Goal: Task Accomplishment & Management: Use online tool/utility

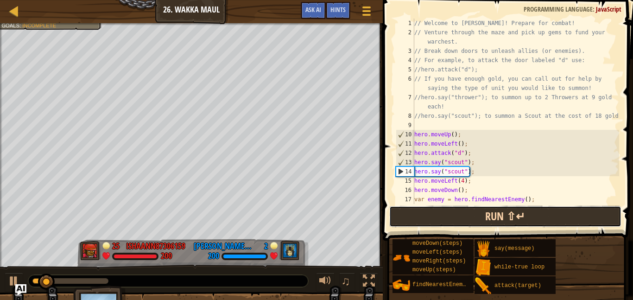
click at [414, 221] on button "Run ⇧↵" at bounding box center [505, 216] width 232 height 21
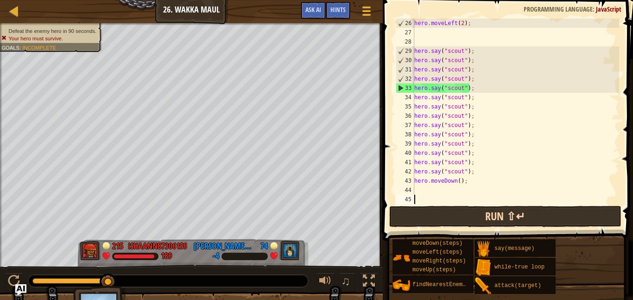
scroll to position [259, 0]
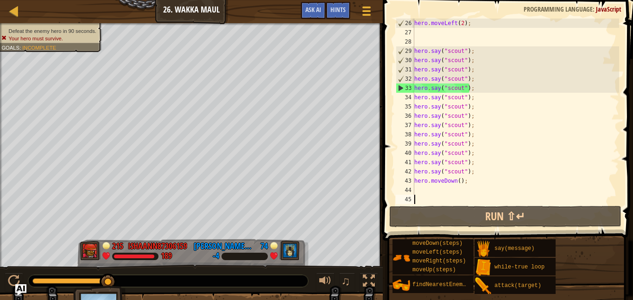
click at [442, 185] on div "hero . moveLeft ( 2 ) ; hero . say ( "scout" ) ; hero . say ( "scout" ) ; hero …" at bounding box center [515, 121] width 207 height 204
type textarea "u"
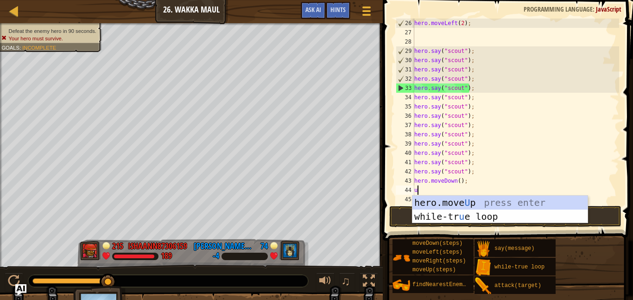
scroll to position [4, 0]
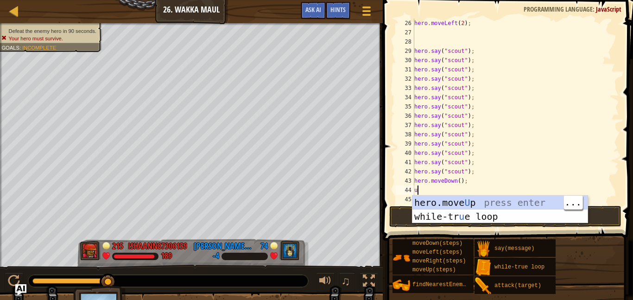
click at [449, 202] on div "hero.move U p press enter while-tr u e loop press enter" at bounding box center [499, 223] width 175 height 56
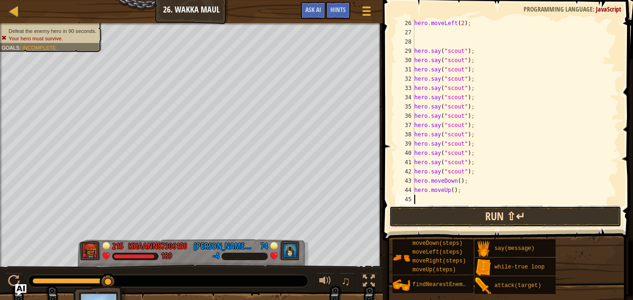
click at [443, 214] on button "Run ⇧↵" at bounding box center [505, 216] width 232 height 21
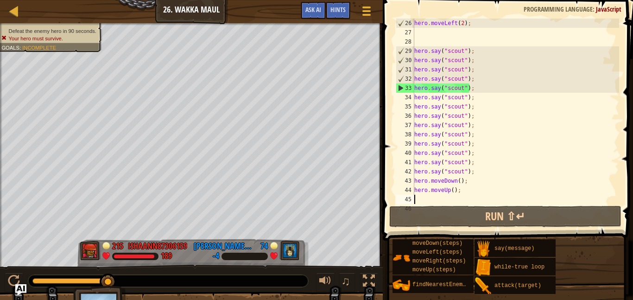
click at [443, 37] on div "hero . moveLeft ( 2 ) ; hero . say ( "scout" ) ; hero . say ( "scout" ) ; hero …" at bounding box center [515, 121] width 207 height 204
type textarea "u"
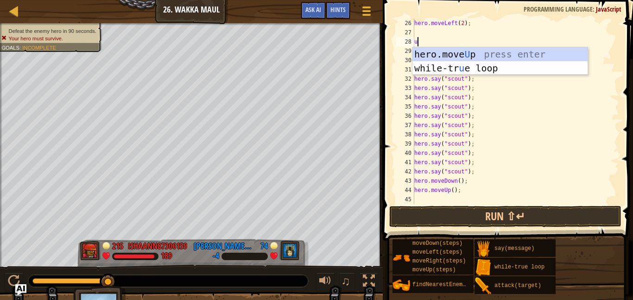
click at [491, 47] on div "hero.move U p press enter while-tr u e loop press enter" at bounding box center [499, 75] width 175 height 56
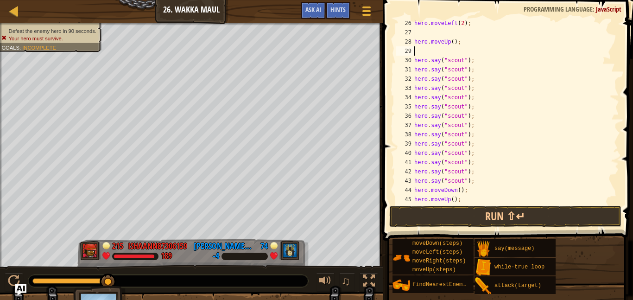
click at [489, 52] on div "hero . moveLeft ( 2 ) ; hero . moveUp ( ) ; hero . say ( "scout" ) ; hero . say…" at bounding box center [515, 121] width 207 height 204
click at [476, 226] on button "Run ⇧↵" at bounding box center [505, 216] width 232 height 21
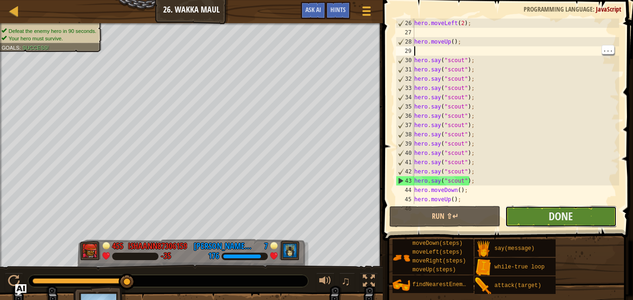
click at [540, 213] on button "Done" at bounding box center [560, 216] width 111 height 21
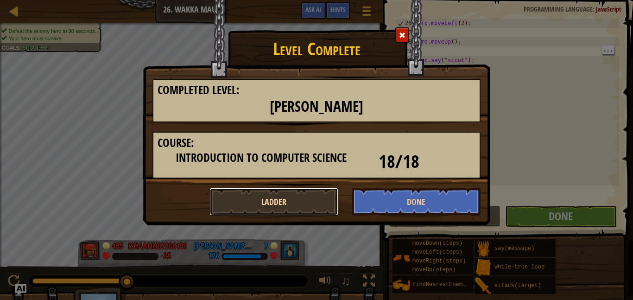
click at [315, 201] on button "Ladder" at bounding box center [273, 202] width 129 height 28
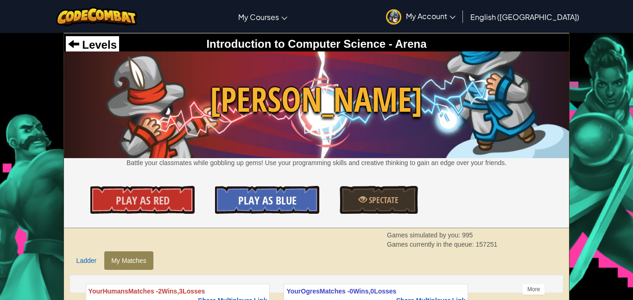
click at [284, 198] on span "Play As Blue" at bounding box center [267, 200] width 58 height 15
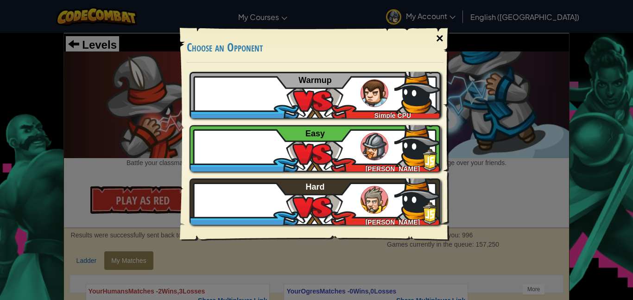
click at [437, 41] on div "×" at bounding box center [439, 38] width 21 height 27
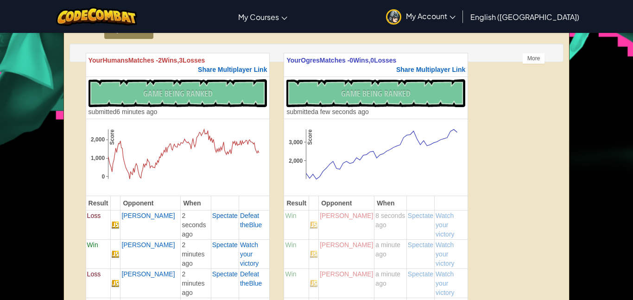
scroll to position [230, 0]
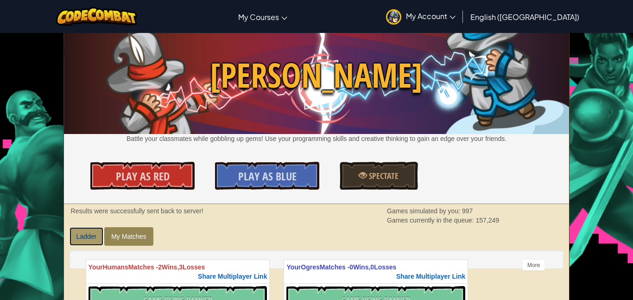
click at [97, 232] on link "Ladder" at bounding box center [86, 236] width 34 height 19
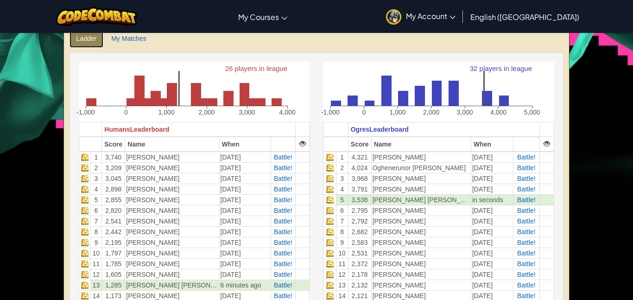
scroll to position [222, 0]
